Goal: Task Accomplishment & Management: Manage account settings

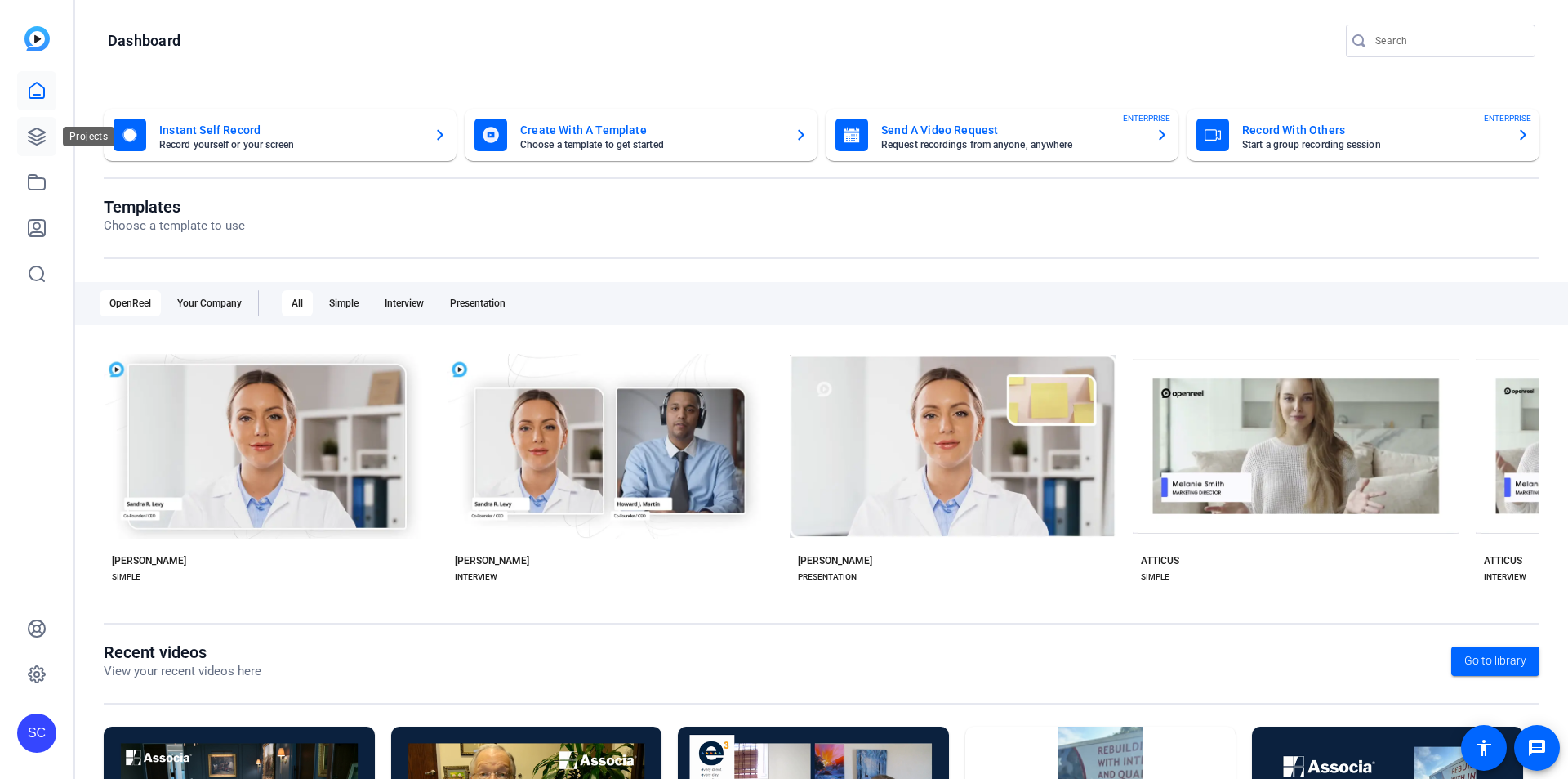
click at [32, 138] on icon at bounding box center [37, 136] width 16 height 16
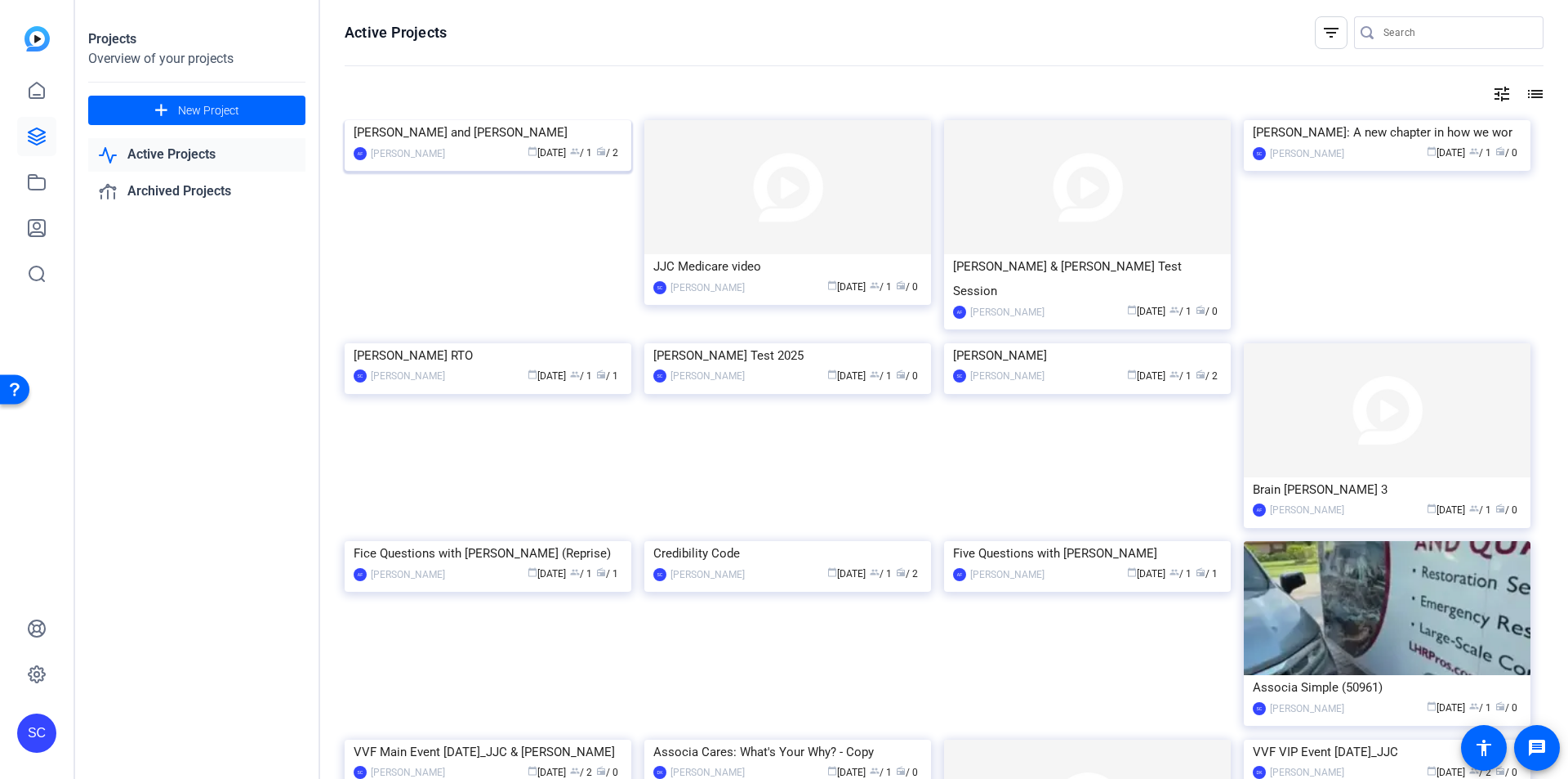
click at [451, 120] on img at bounding box center [488, 120] width 287 height 0
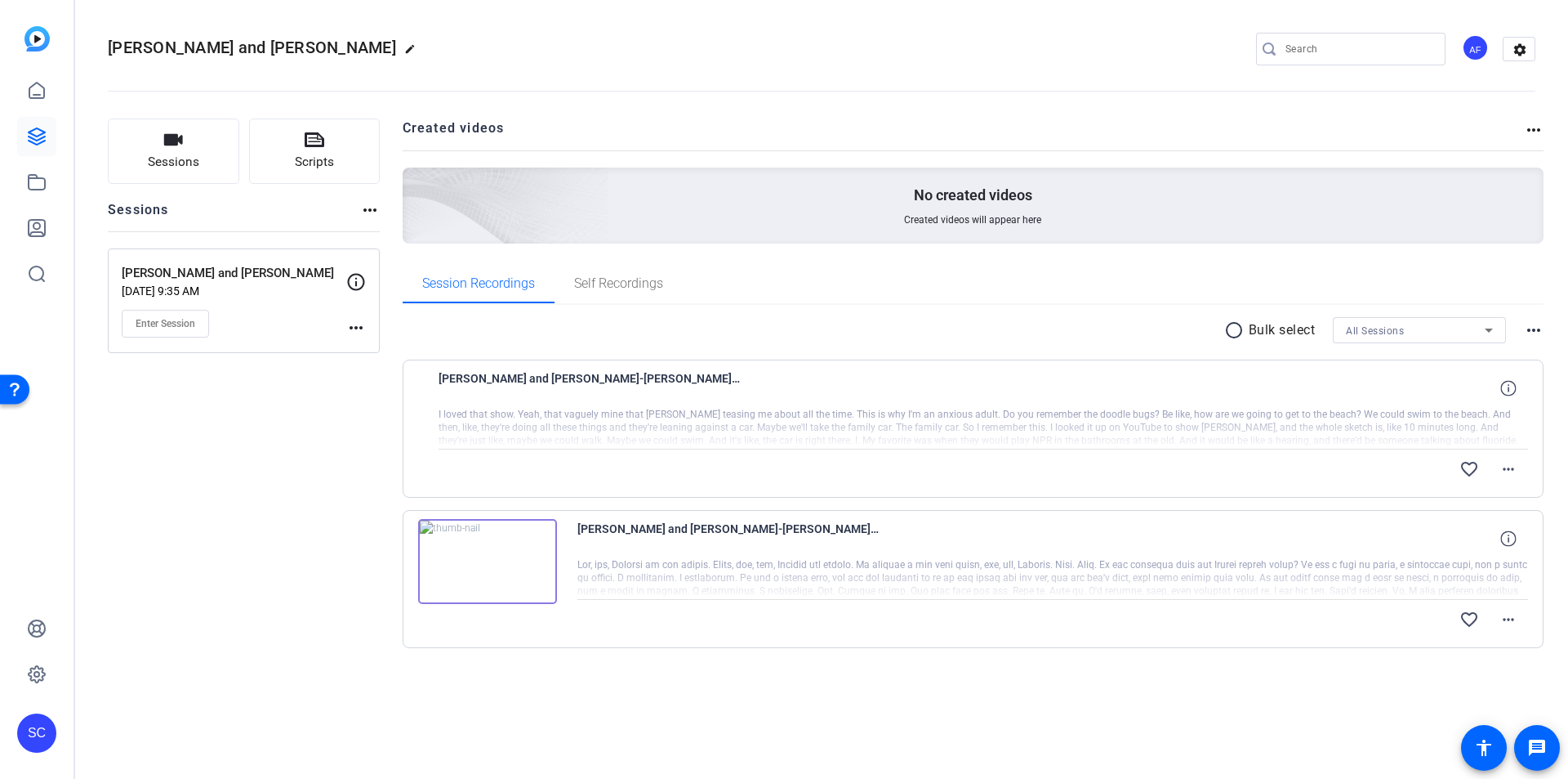
click at [803, 326] on div "radio_button_unchecked Bulk select All Sessions more_horiz" at bounding box center [974, 330] width 1142 height 26
click at [503, 425] on img at bounding box center [488, 411] width 139 height 85
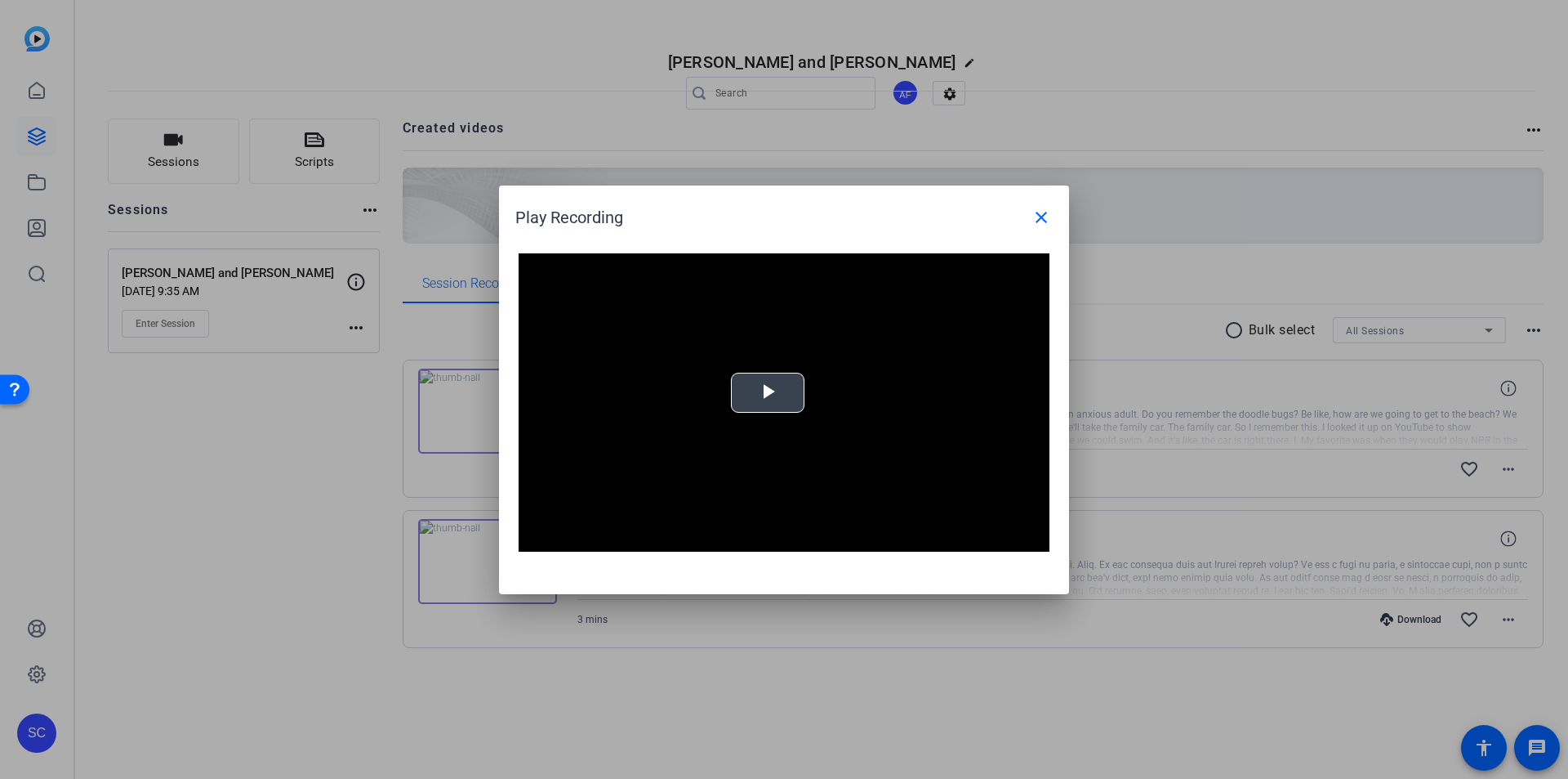
click at [768, 392] on span "Video Player" at bounding box center [768, 392] width 0 height 0
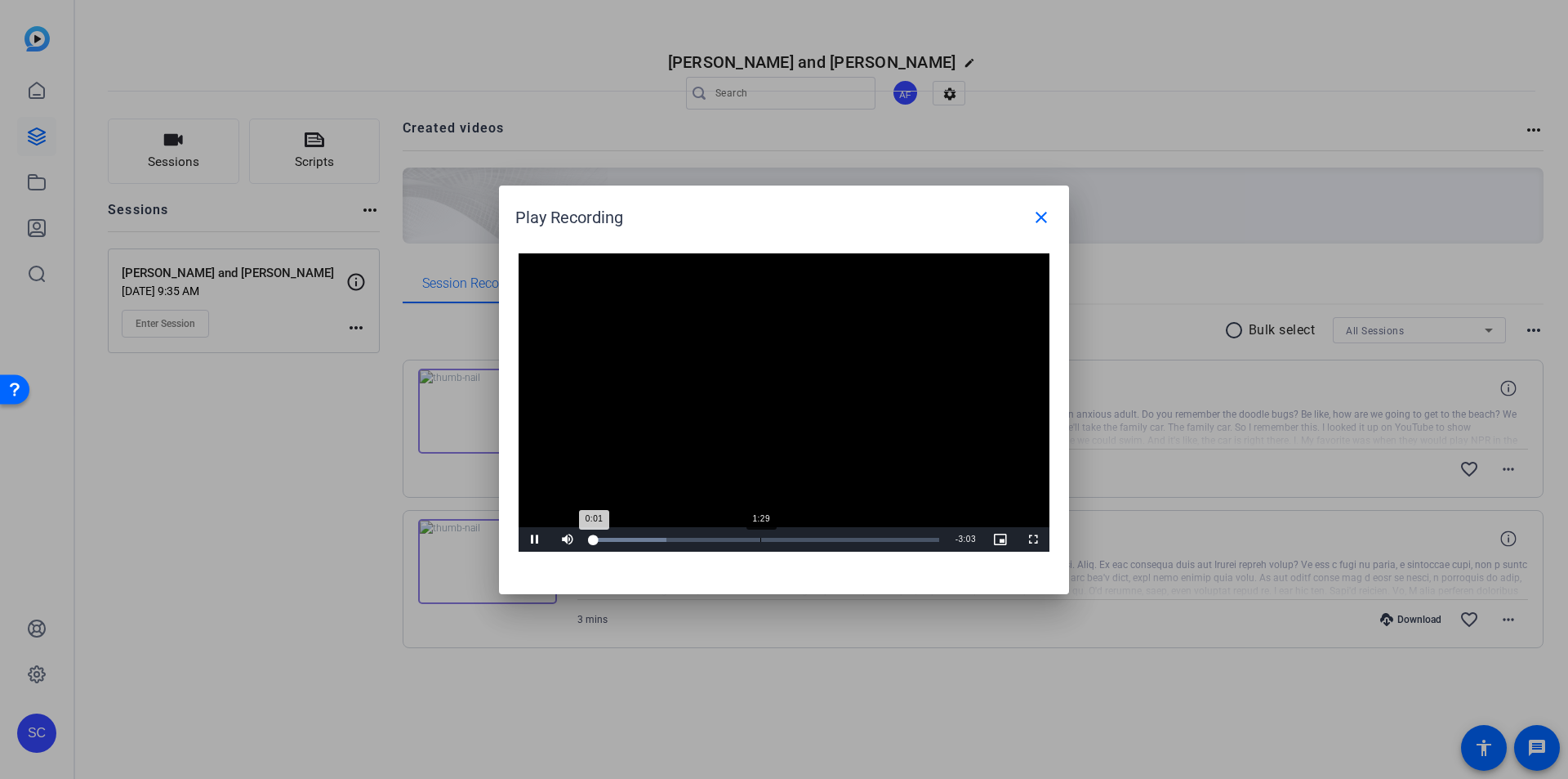
click at [762, 536] on div "Loaded : 21.52% 1:29 0:01" at bounding box center [766, 540] width 363 height 25
click at [532, 540] on span "Video Player" at bounding box center [534, 540] width 33 height 0
click at [1048, 211] on mat-icon "close" at bounding box center [1042, 218] width 20 height 20
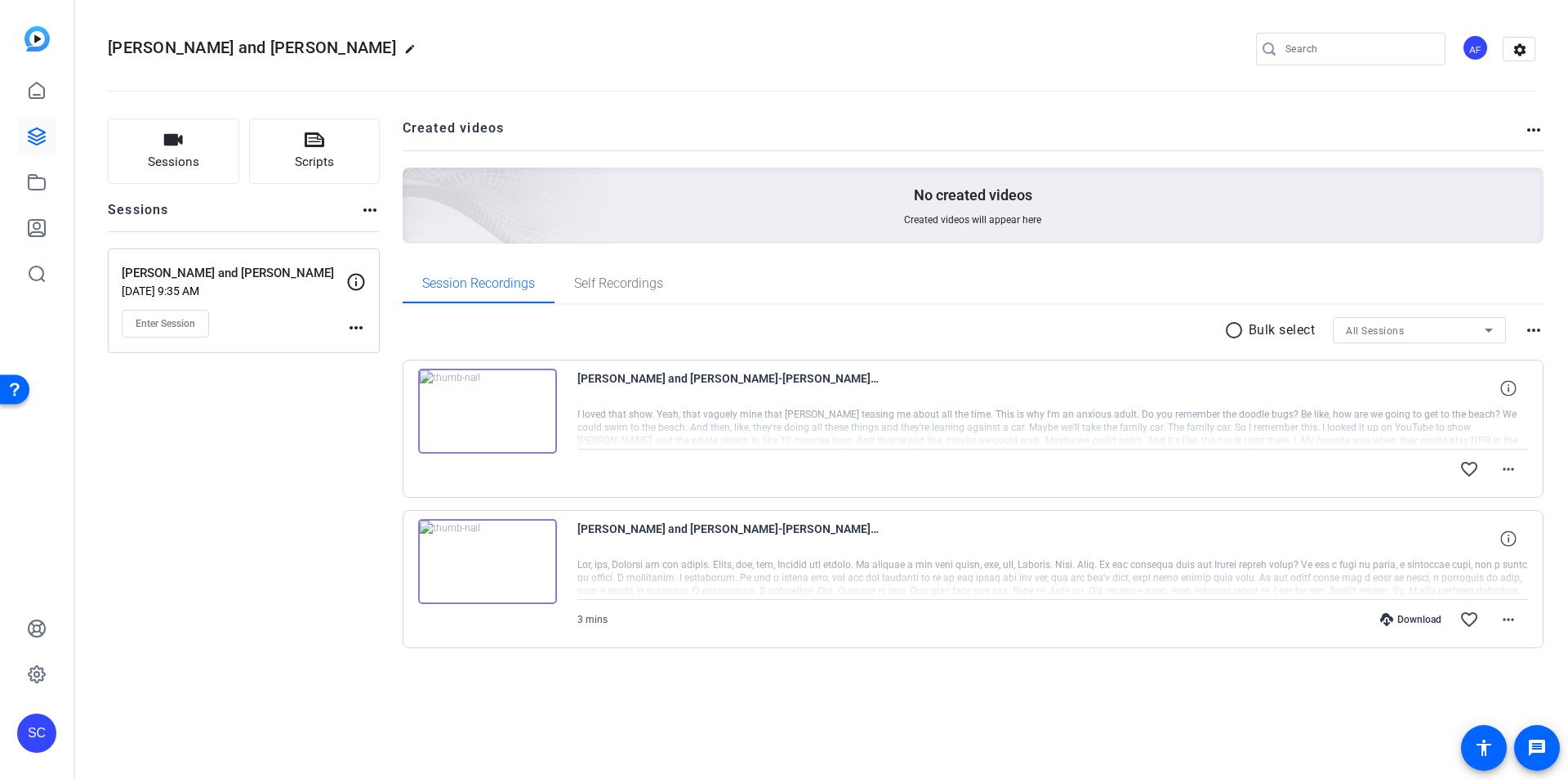
click at [508, 547] on img at bounding box center [488, 561] width 139 height 85
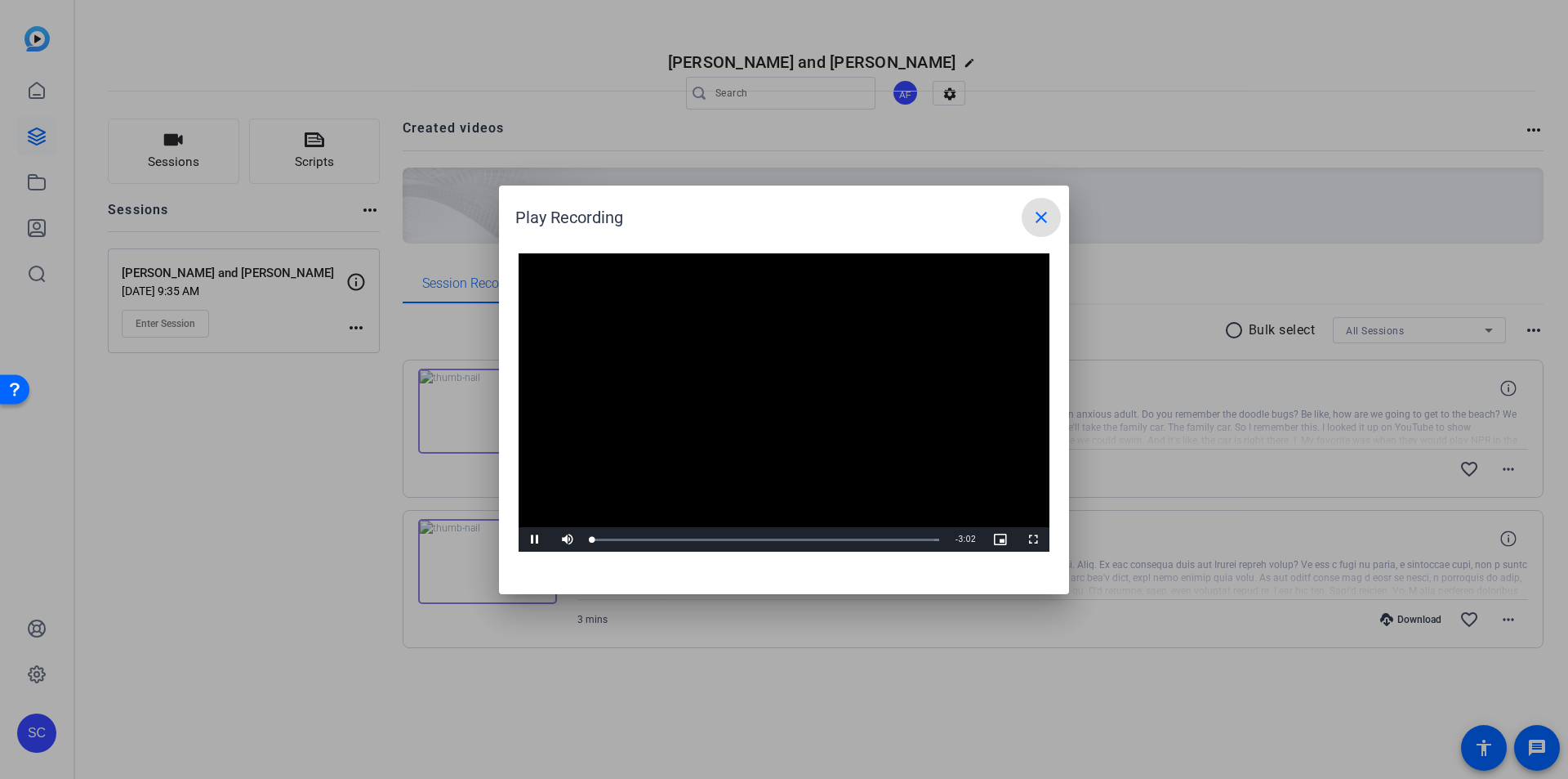
click at [790, 390] on video "Video Player" at bounding box center [784, 402] width 531 height 299
click at [531, 540] on span "Video Player" at bounding box center [534, 540] width 33 height 0
click at [529, 540] on span "Video Player" at bounding box center [534, 540] width 33 height 0
click at [1048, 218] on mat-icon "close" at bounding box center [1042, 218] width 20 height 20
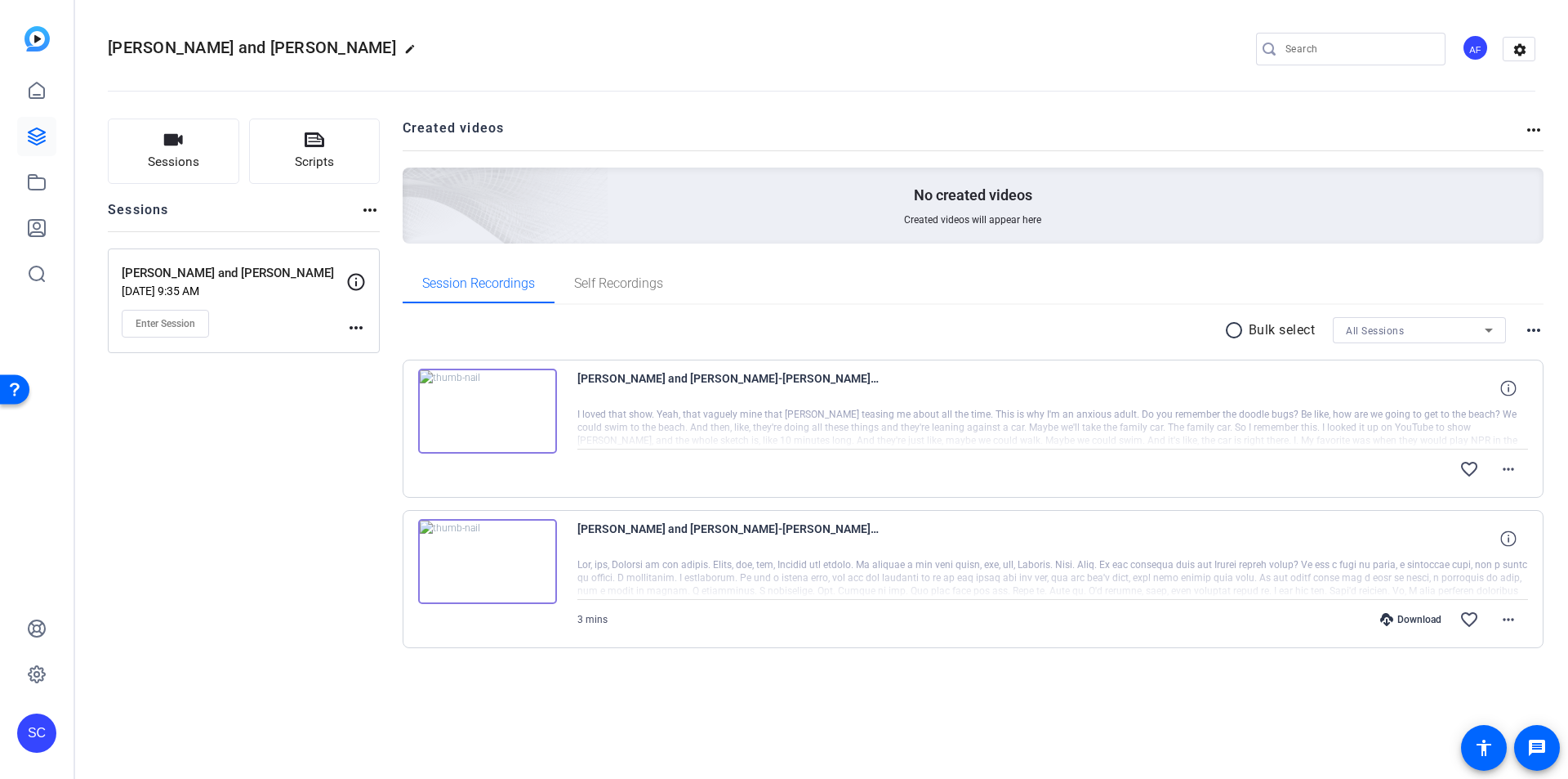
click at [508, 422] on img at bounding box center [488, 411] width 139 height 85
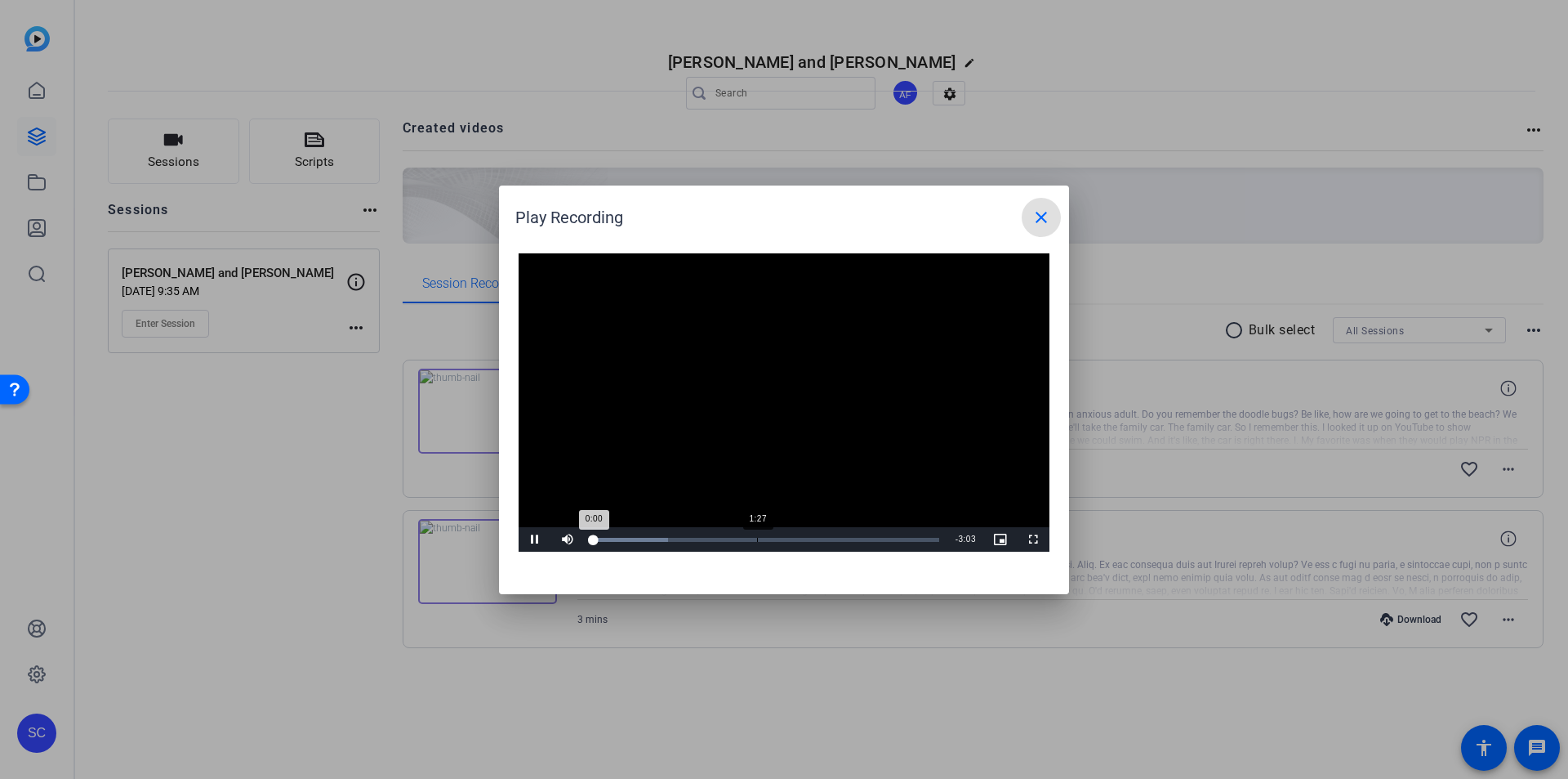
click at [757, 539] on div "1:27" at bounding box center [757, 540] width 1 height 4
click at [660, 540] on div "Loaded : 69.95% 0:36 1:29" at bounding box center [766, 540] width 348 height 4
click at [531, 540] on span "Video Player" at bounding box center [534, 540] width 33 height 0
click at [1042, 219] on mat-icon "close" at bounding box center [1042, 218] width 20 height 20
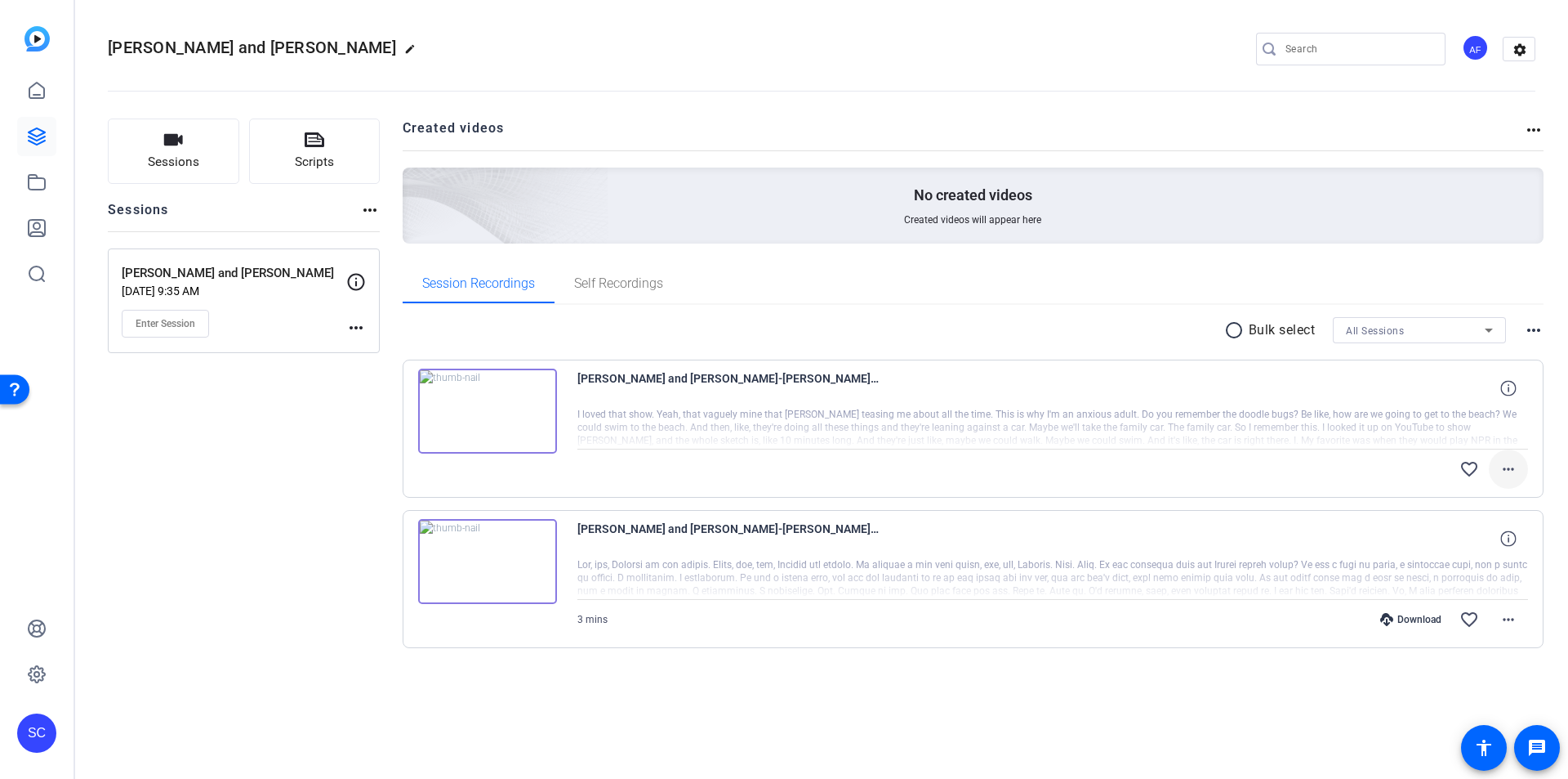
click at [1521, 463] on span at bounding box center [1507, 468] width 39 height 39
click at [1478, 596] on span "Delete clip" at bounding box center [1466, 606] width 98 height 20
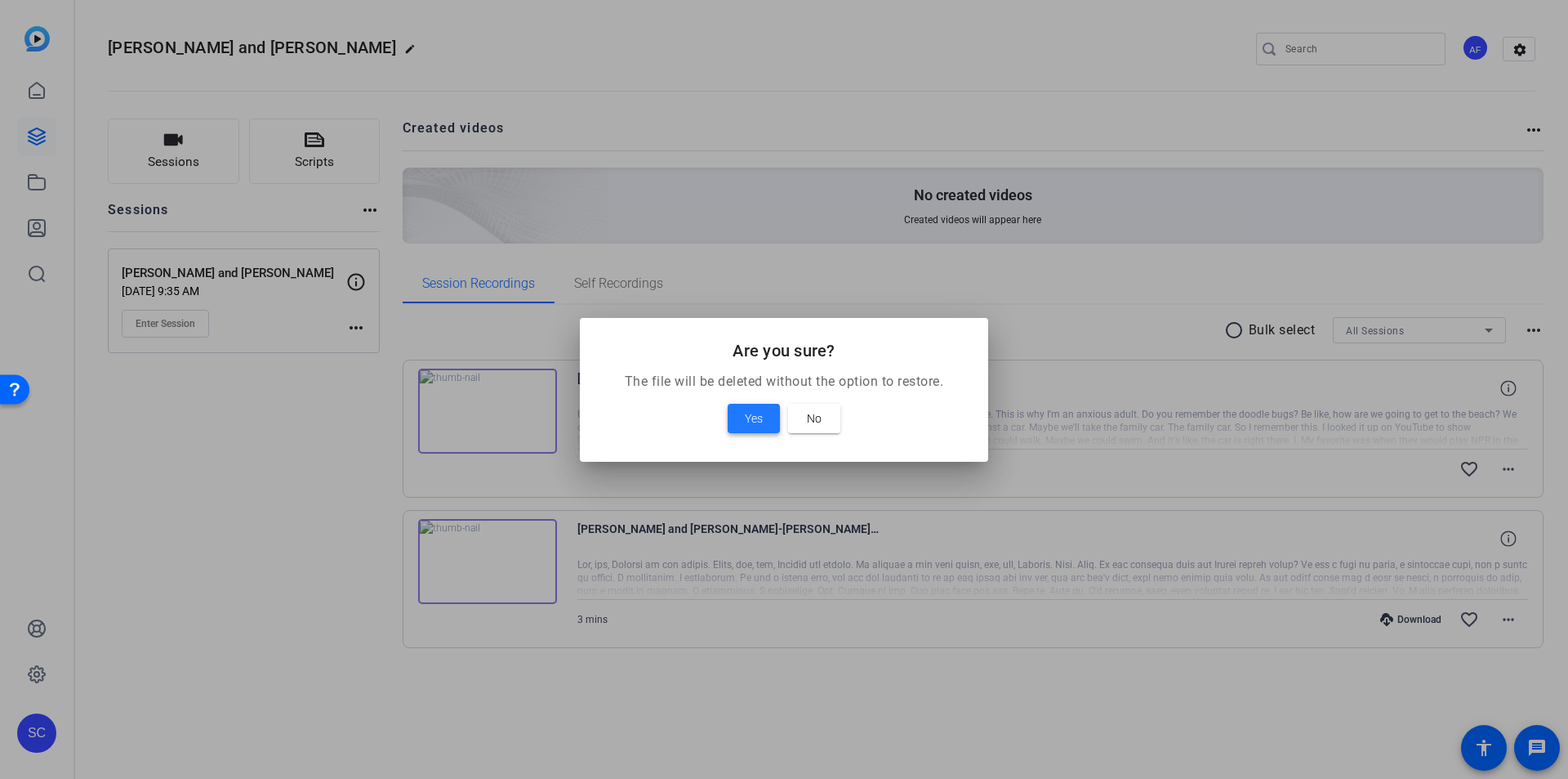
click at [760, 426] on span "Yes" at bounding box center [754, 418] width 18 height 20
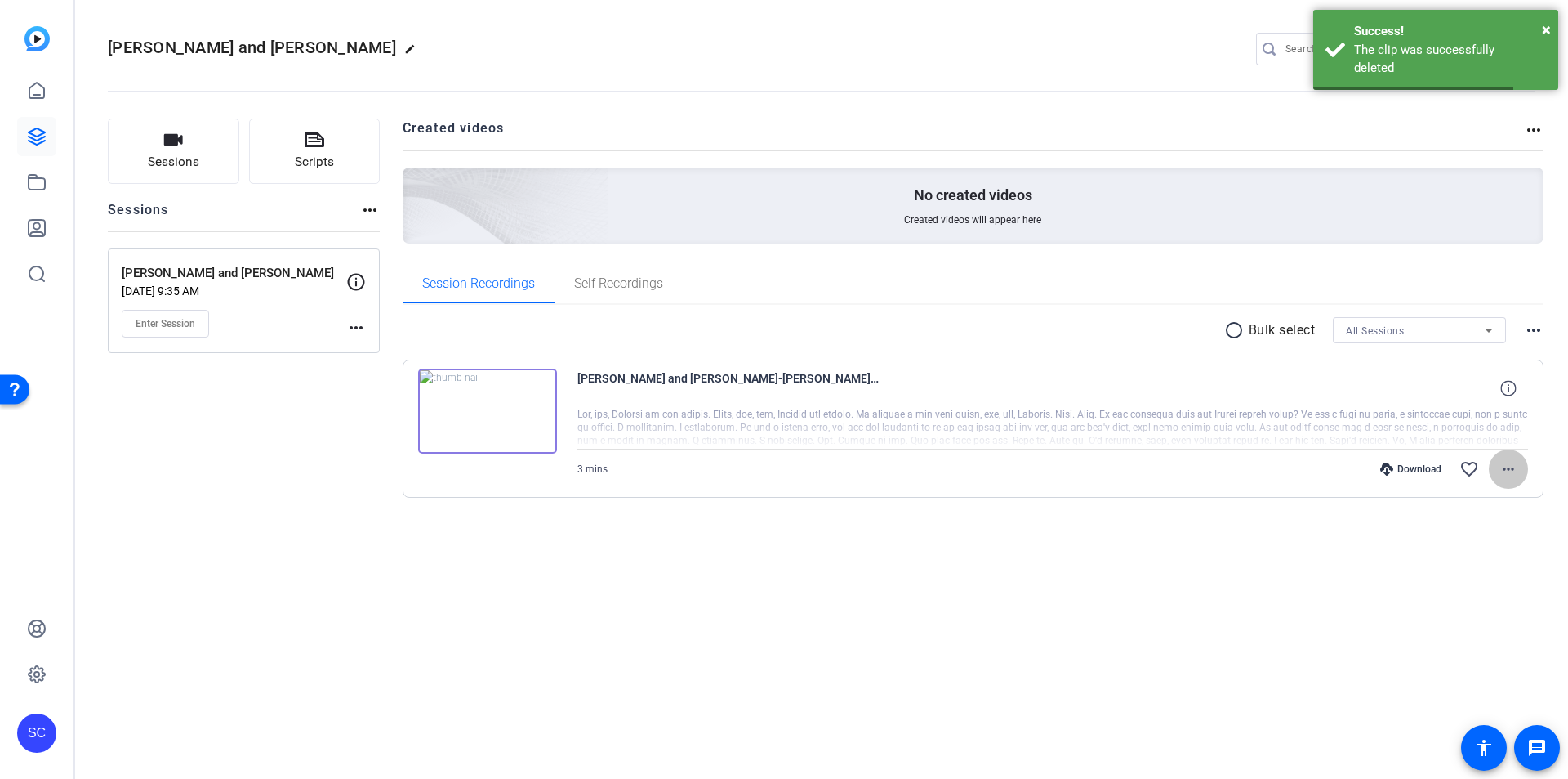
click at [1508, 470] on mat-icon "more_horiz" at bounding box center [1508, 469] width 20 height 20
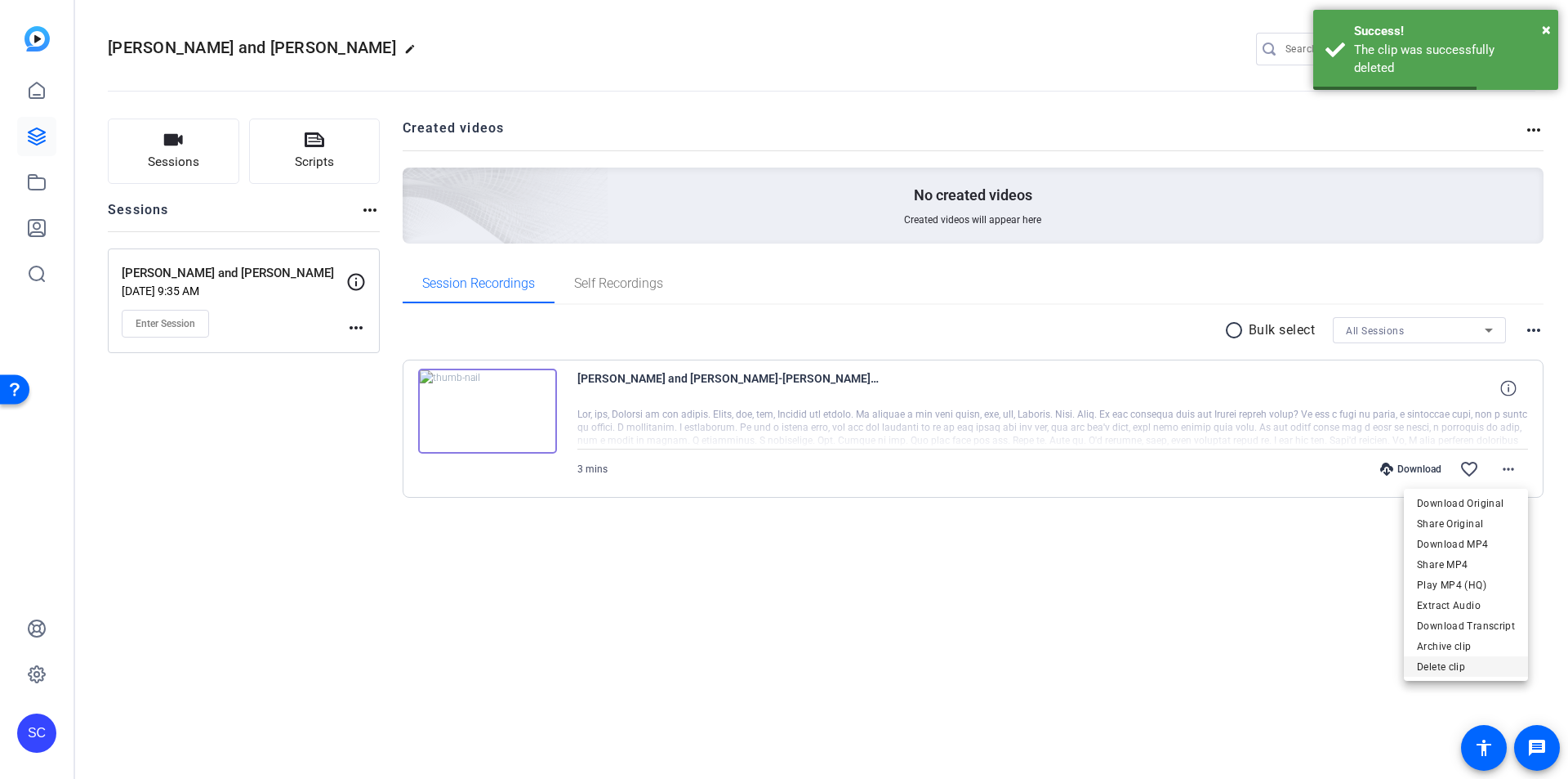
click at [1473, 667] on span "Delete clip" at bounding box center [1466, 667] width 98 height 20
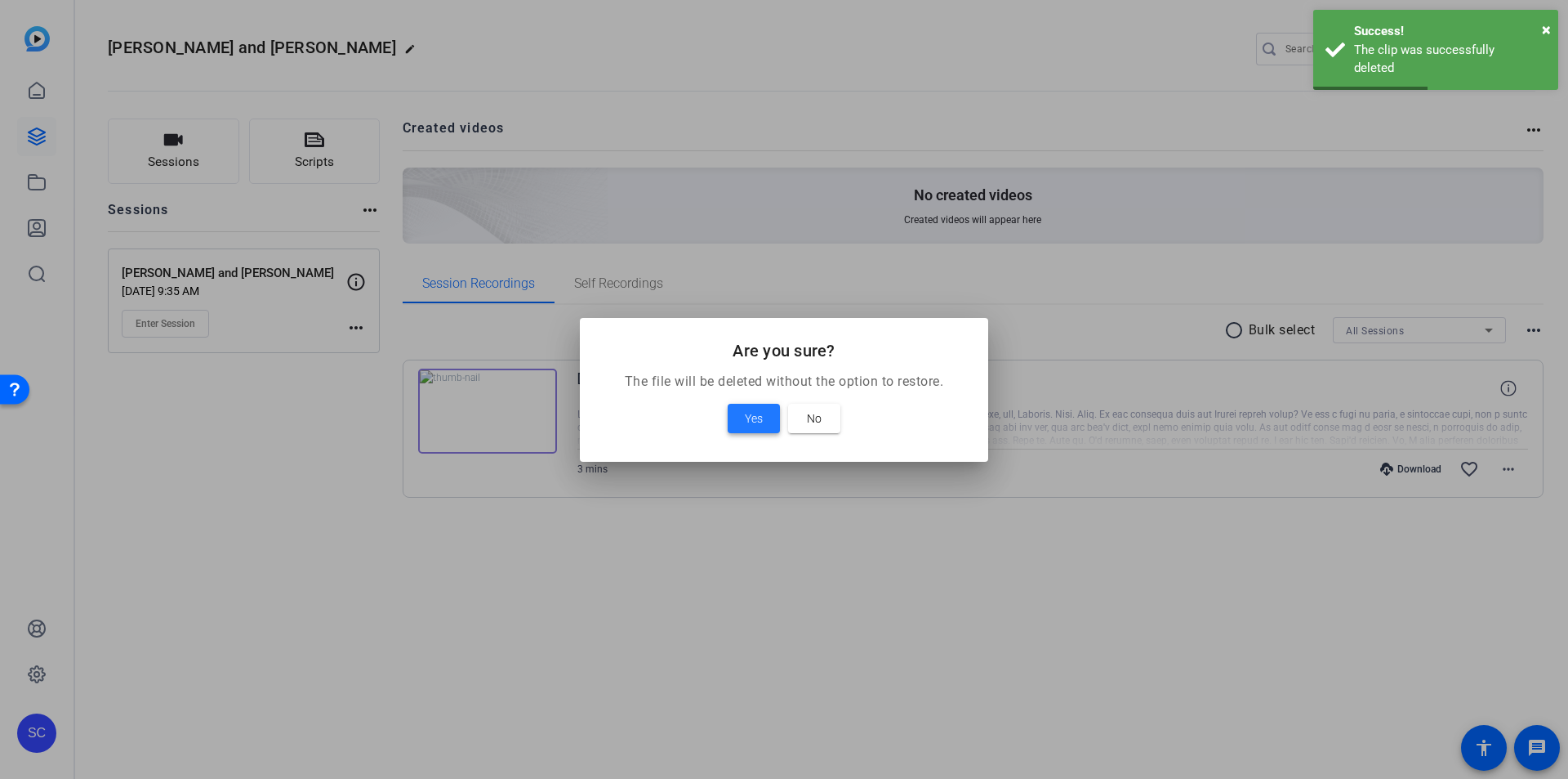
click at [754, 408] on span "Yes" at bounding box center [754, 418] width 18 height 20
